Goal: Task Accomplishment & Management: Use online tool/utility

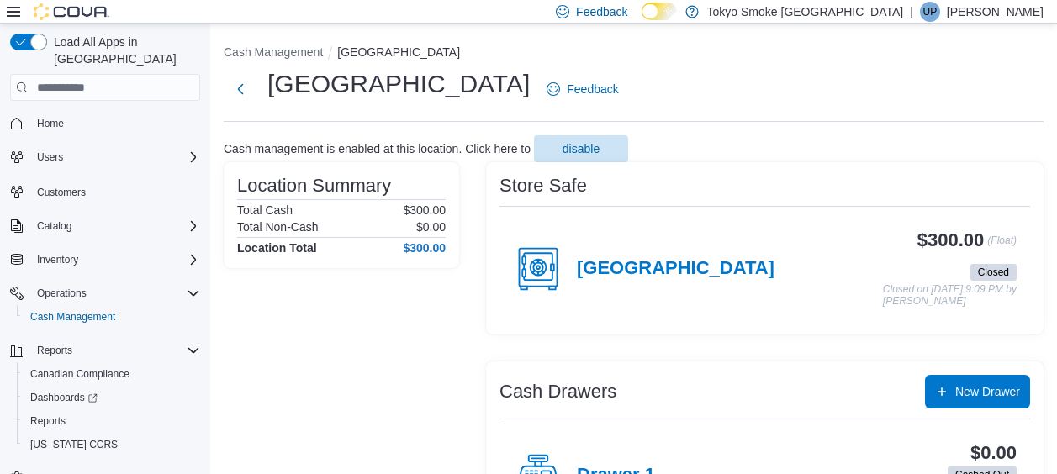
scroll to position [9, 0]
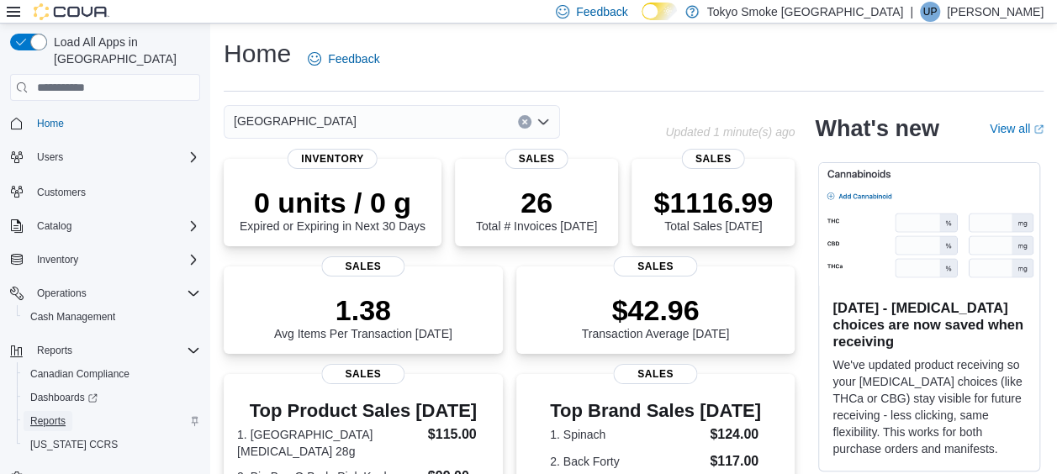
click at [57, 414] on span "Reports" at bounding box center [47, 420] width 35 height 13
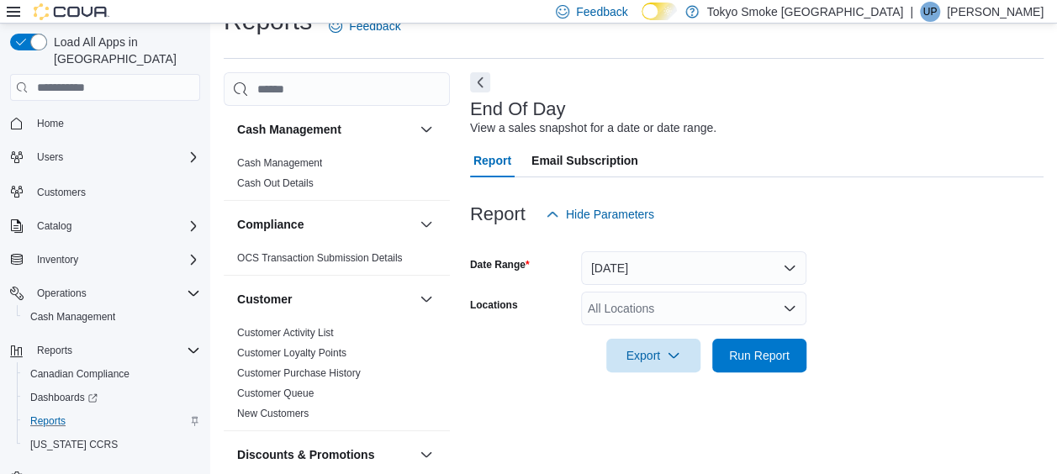
scroll to position [34, 0]
click at [659, 298] on div "All Locations" at bounding box center [693, 308] width 225 height 34
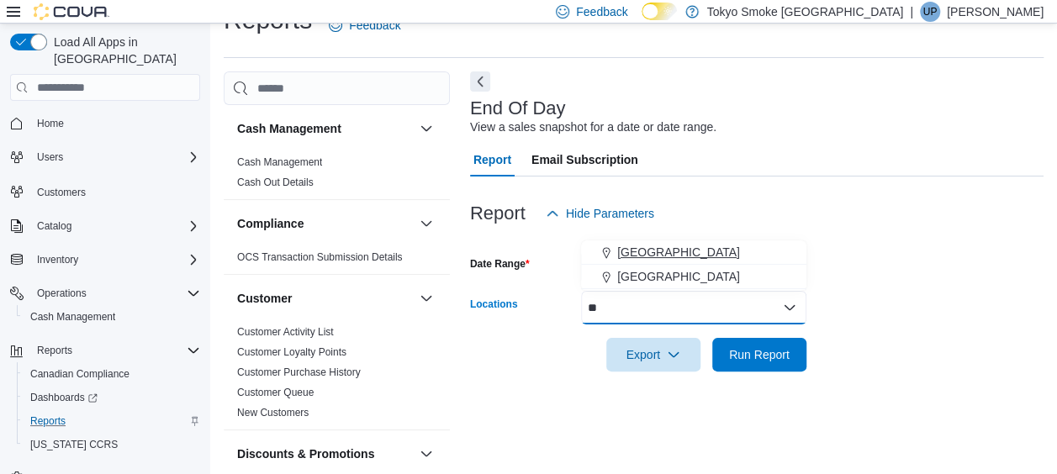
type input "**"
click at [658, 245] on span "[GEOGRAPHIC_DATA]" at bounding box center [678, 252] width 123 height 17
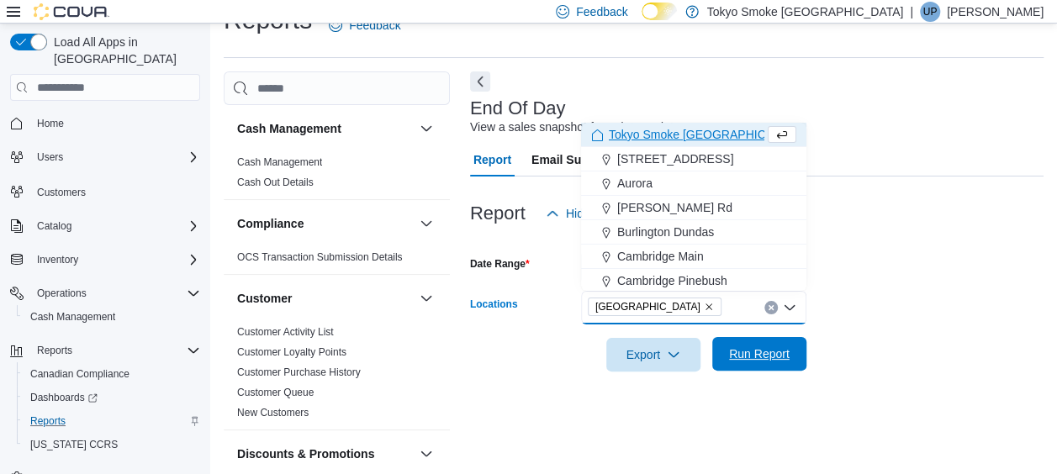
click at [762, 356] on span "Run Report" at bounding box center [759, 353] width 61 height 17
